Goal: Transaction & Acquisition: Book appointment/travel/reservation

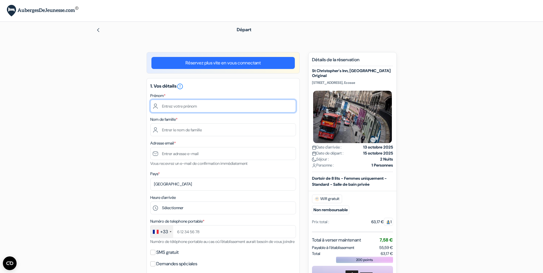
click at [198, 108] on input "text" at bounding box center [223, 106] width 146 height 13
type input "Shana"
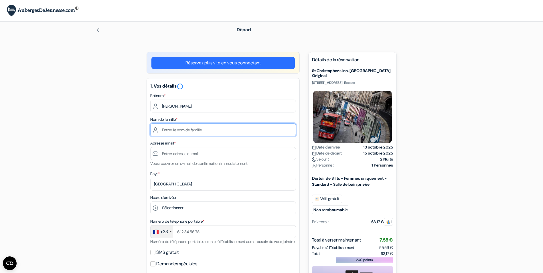
type input "Goura"
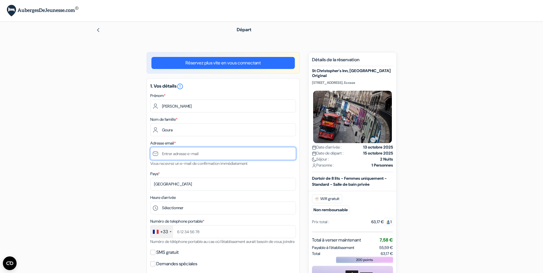
type input "[EMAIL_ADDRESS][DOMAIN_NAME]"
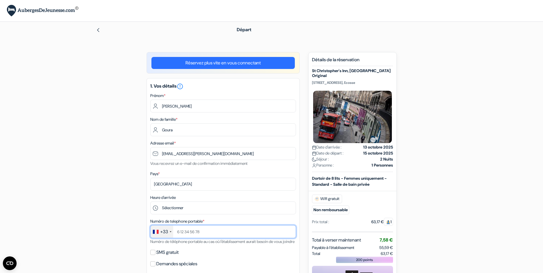
type input "0768633810"
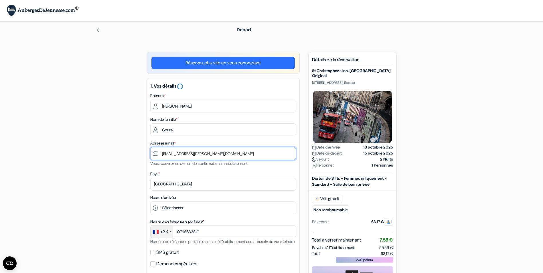
click at [243, 160] on input "[EMAIL_ADDRESS][DOMAIN_NAME]" at bounding box center [223, 153] width 146 height 13
click at [78, 150] on form "Départ add_box St Christopher's Inn, Edinburgh Original 9-13 Market Street,, Éd…" at bounding box center [271, 261] width 543 height 478
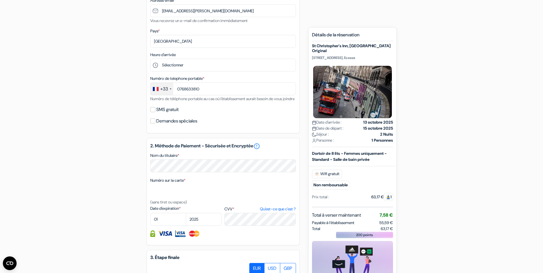
scroll to position [143, 0]
drag, startPoint x: 176, startPoint y: 116, endPoint x: 180, endPoint y: 123, distance: 8.0
click at [180, 101] on small "Numéro de téléphone portable au cas où l'établissement aurait besoin de vous jo…" at bounding box center [222, 98] width 144 height 5
drag, startPoint x: 180, startPoint y: 123, endPoint x: 185, endPoint y: 123, distance: 4.3
click at [185, 101] on small "Numéro de téléphone portable au cas où l'établissement aurait besoin de vous jo…" at bounding box center [222, 98] width 144 height 5
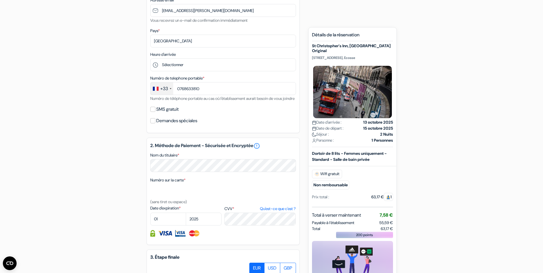
click at [179, 113] on label "SMS gratuit" at bounding box center [167, 109] width 22 height 8
click at [156, 112] on input "SMS gratuit" at bounding box center [152, 109] width 5 height 5
checkbox input "true"
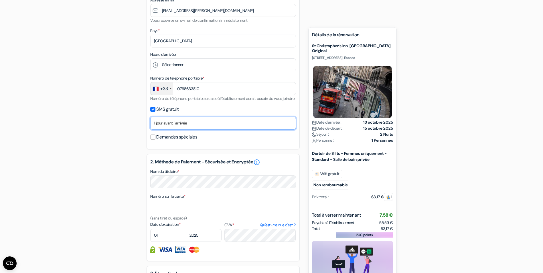
click at [184, 130] on select "Non merci Maintenant Le jour de votre arrivée 1 jour avant l'arrivée 2 jours av…" at bounding box center [223, 123] width 146 height 13
click at [188, 150] on div "1. Vos détails error_outline Prénom * Shana Nom de famille * Goura Adresse emai…" at bounding box center [223, 42] width 153 height 215
click at [187, 141] on label "Demandes spéciales" at bounding box center [176, 137] width 41 height 8
click at [156, 140] on input "Demandes spéciales" at bounding box center [152, 137] width 5 height 5
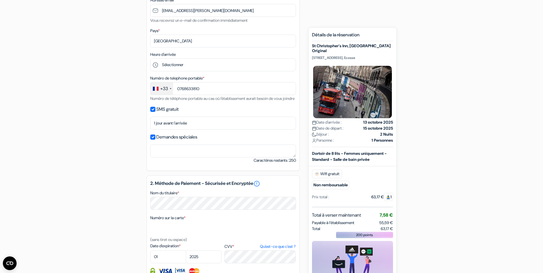
click at [187, 141] on label "Demandes spéciales" at bounding box center [176, 137] width 41 height 8
click at [156, 140] on input "Demandes spéciales" at bounding box center [152, 137] width 5 height 5
checkbox input "false"
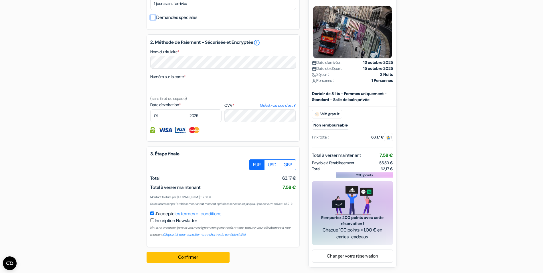
scroll to position [286, 0]
click at [119, 91] on div "add_box St Christopher's Inn, Edinburgh Original 9-13 Market Street,, Édimbourg…" at bounding box center [272, 28] width 378 height 478
click at [166, 122] on select "01 02 03 04 05 06 07 08 09 10 11 12" at bounding box center [168, 115] width 36 height 13
select select "02"
click at [150, 120] on select "01 02 03 04 05 06 07 08 09 10 11 12" at bounding box center [168, 115] width 36 height 13
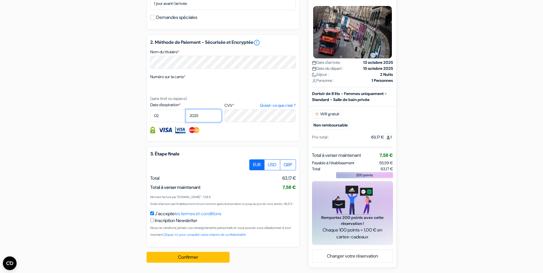
click at [204, 122] on select "2025 2026 2027 2028 2029 2030 2031 2032 2033 2034 2035 2036 2037 2038 2039 2040…" at bounding box center [204, 115] width 36 height 13
select select "2028"
click at [186, 120] on select "2025 2026 2027 2028 2029 2030 2031 2032 2033 2034 2035 2036 2037 2038 2039 2040…" at bounding box center [204, 115] width 36 height 13
click at [35, 169] on form "Départ add_box St Christopher's Inn, Edinburgh Original 9-13 Market Street,, Éd…" at bounding box center [271, 6] width 543 height 494
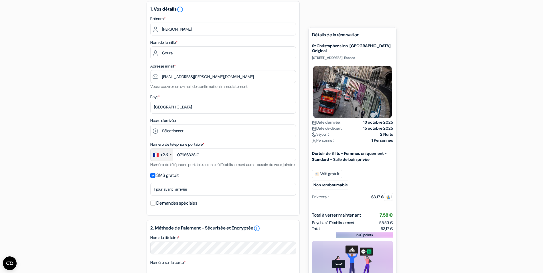
scroll to position [75, 0]
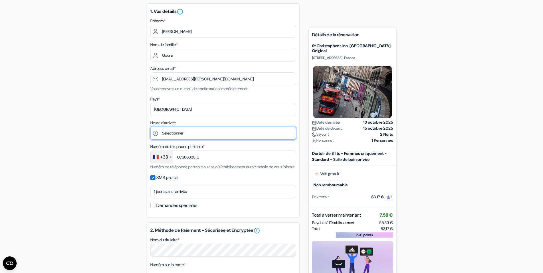
click at [194, 140] on select "Sélectionner 1:00 2:00 3:00 4:00 5:00 6:00 7:00 8:00 9:00 10:00 11:00 12:00 13:…" at bounding box center [223, 133] width 146 height 13
select select "22"
click at [150, 139] on select "Sélectionner 1:00 2:00 3:00 4:00 5:00 6:00 7:00 8:00 9:00 10:00 11:00 12:00 13:…" at bounding box center [223, 133] width 146 height 13
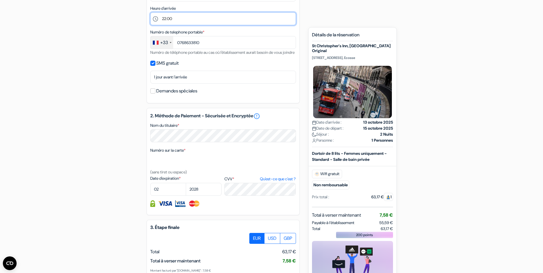
scroll to position [333, 0]
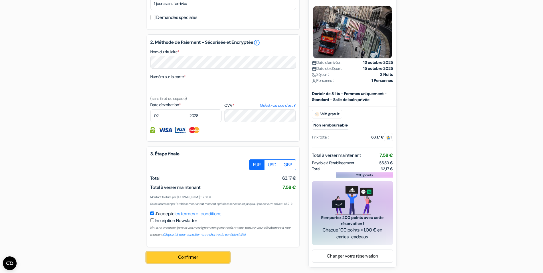
click at [185, 253] on button "Confirmer Loading..." at bounding box center [188, 257] width 83 height 11
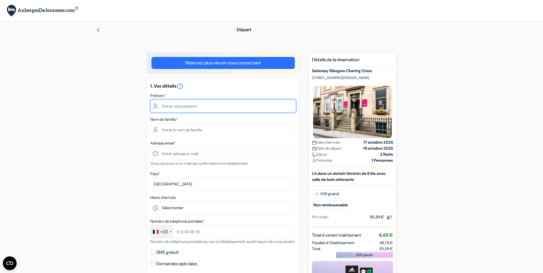
click at [266, 109] on input "text" at bounding box center [223, 106] width 146 height 13
type input "Shana"
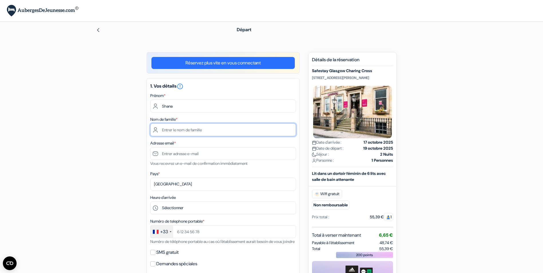
type input "Goura"
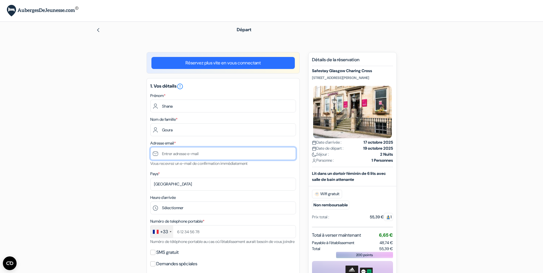
type input "[EMAIL_ADDRESS][DOMAIN_NAME]"
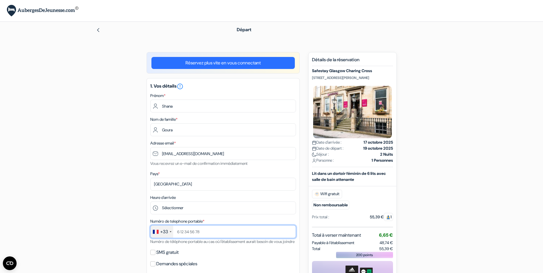
type input "0768633810"
select select "02"
select select "2028"
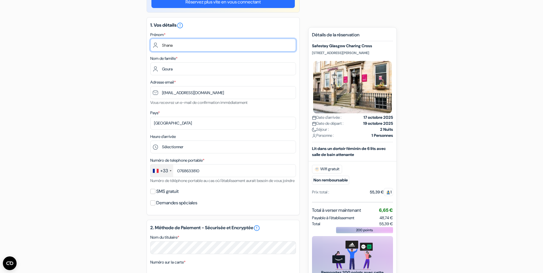
scroll to position [115, 0]
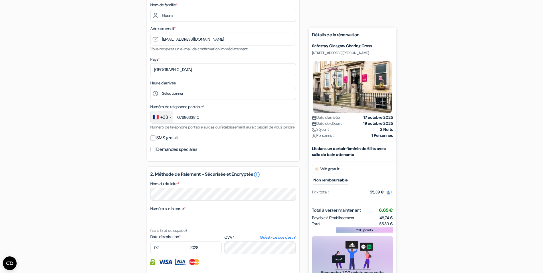
click at [179, 142] on label "SMS gratuit" at bounding box center [167, 138] width 22 height 8
click at [156, 141] on input "SMS gratuit" at bounding box center [152, 137] width 5 height 5
checkbox input "true"
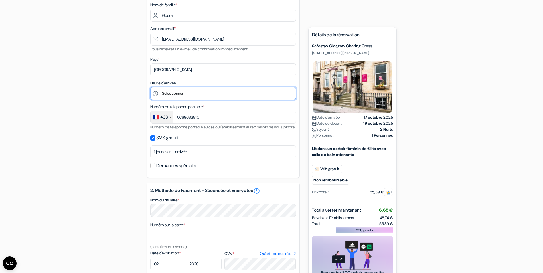
click at [200, 100] on select "Sélectionner 1:00 2:00 3:00 4:00 5:00 6:00 7:00 8:00 9:00 10:00 11:00 12:00 13:…" at bounding box center [223, 93] width 146 height 13
select select "16"
click at [150, 99] on select "Sélectionner 1:00 2:00 3:00 4:00 5:00 6:00 7:00 8:00 9:00 10:00 11:00 12:00 13:…" at bounding box center [223, 93] width 146 height 13
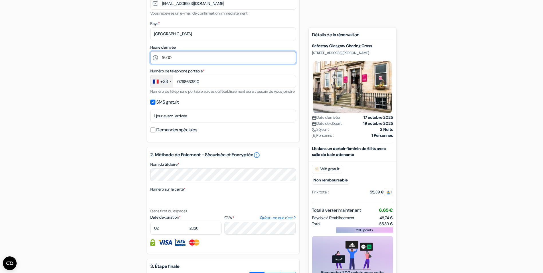
scroll to position [229, 0]
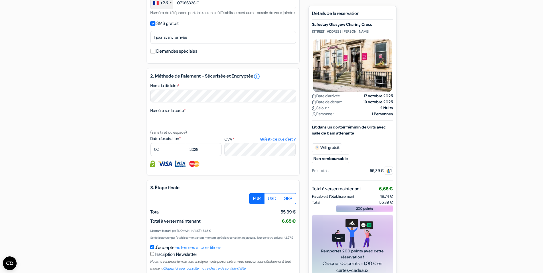
click at [234, 176] on div "2. Méthode de Paiement - Sécurisée et Encryptée error_outline Nom du titulaire …" at bounding box center [223, 121] width 153 height 107
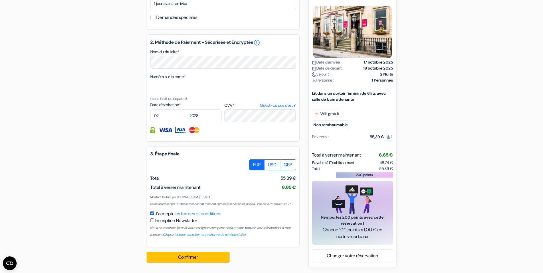
scroll to position [333, 0]
click at [215, 252] on button "Confirmer Loading..." at bounding box center [188, 257] width 83 height 11
